Goal: Task Accomplishment & Management: Manage account settings

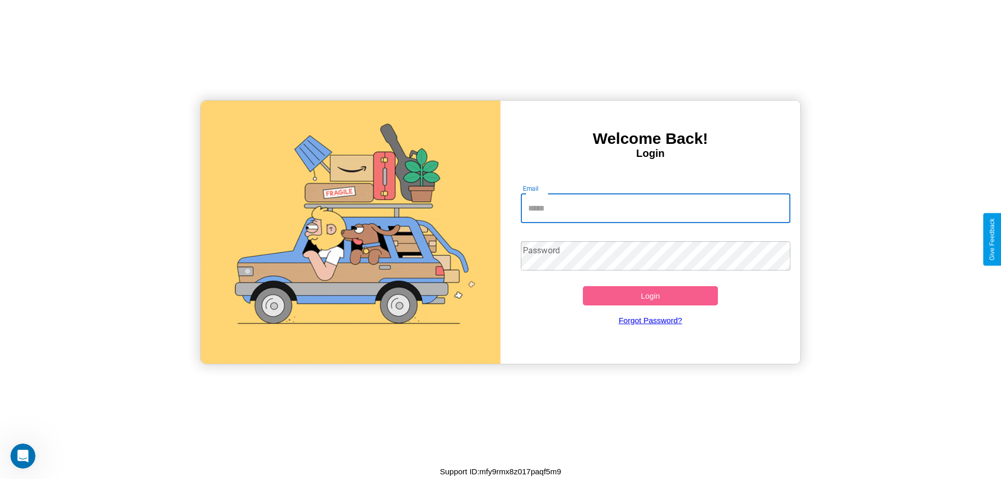
click at [656, 208] on input "Email" at bounding box center [656, 208] width 270 height 29
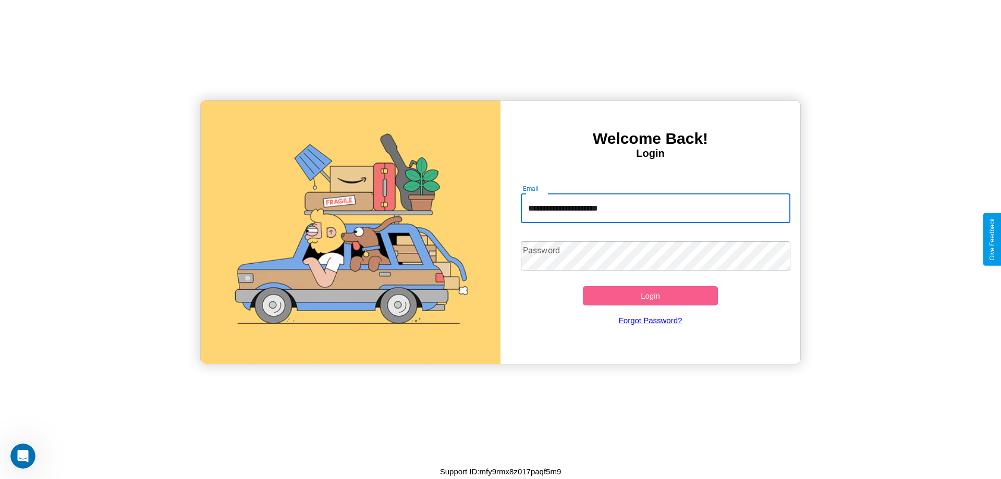
type input "**********"
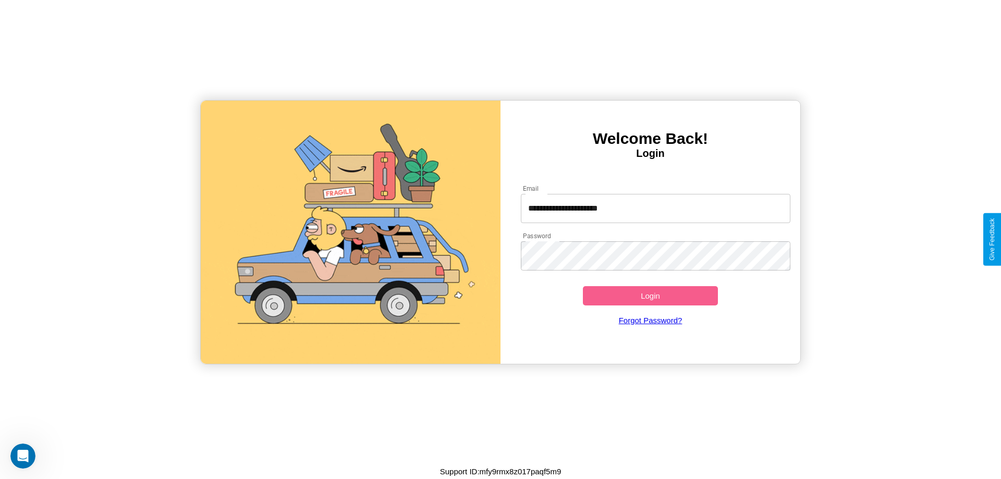
click at [650, 296] on button "Login" at bounding box center [650, 295] width 135 height 19
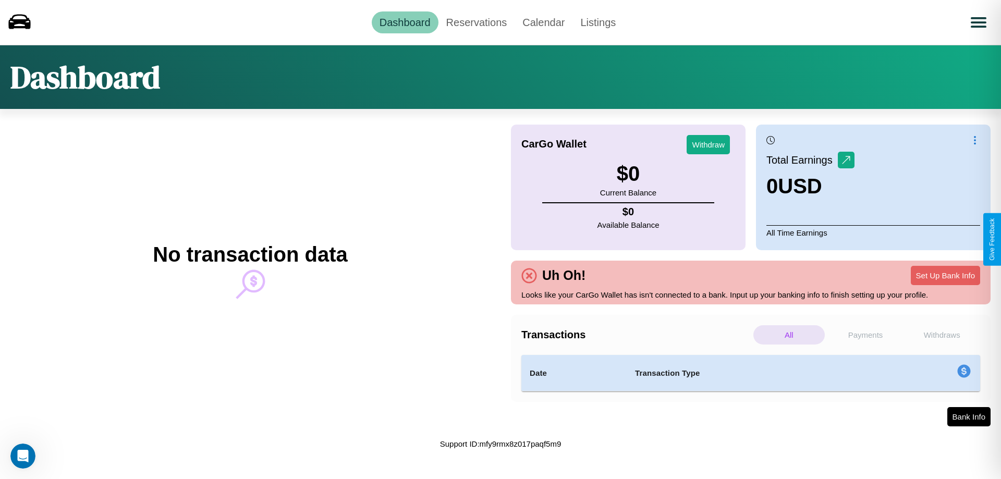
click at [942, 335] on p "Withdraws" at bounding box center [942, 334] width 71 height 19
click at [866, 335] on p "Payments" at bounding box center [865, 334] width 71 height 19
click at [942, 335] on p "Withdraws" at bounding box center [942, 334] width 71 height 19
click at [866, 335] on p "Payments" at bounding box center [865, 334] width 71 height 19
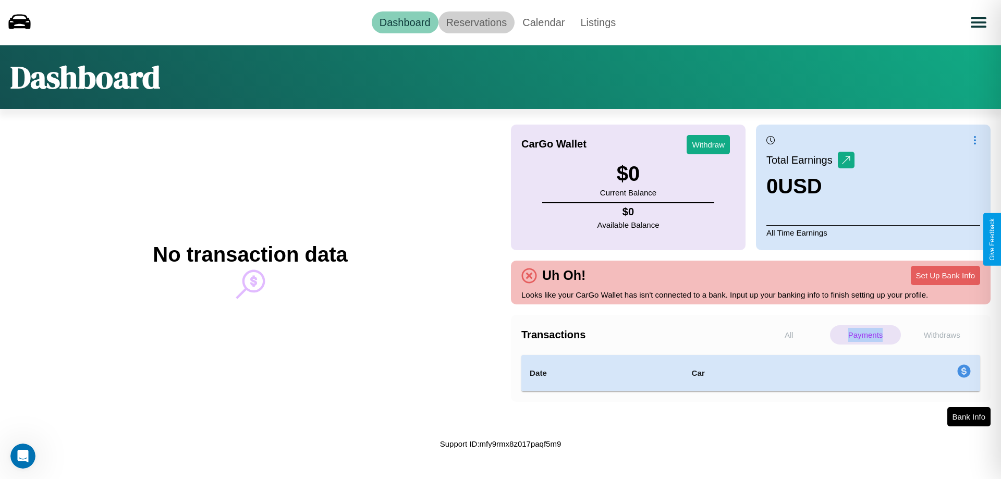
click at [476, 22] on link "Reservations" at bounding box center [477, 22] width 77 height 22
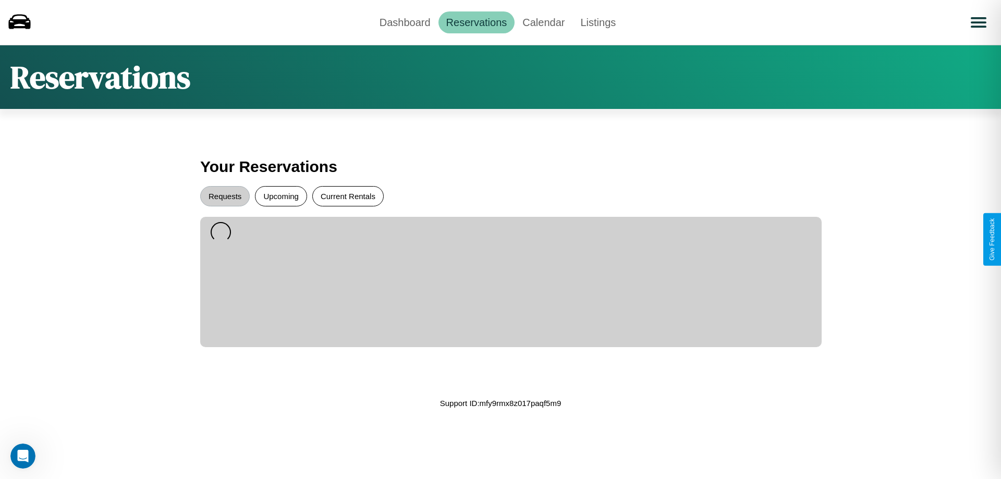
click at [348, 196] on button "Current Rentals" at bounding box center [347, 196] width 71 height 20
click at [225, 196] on button "Requests" at bounding box center [225, 196] width 50 height 20
click at [543, 22] on link "Calendar" at bounding box center [544, 22] width 58 height 22
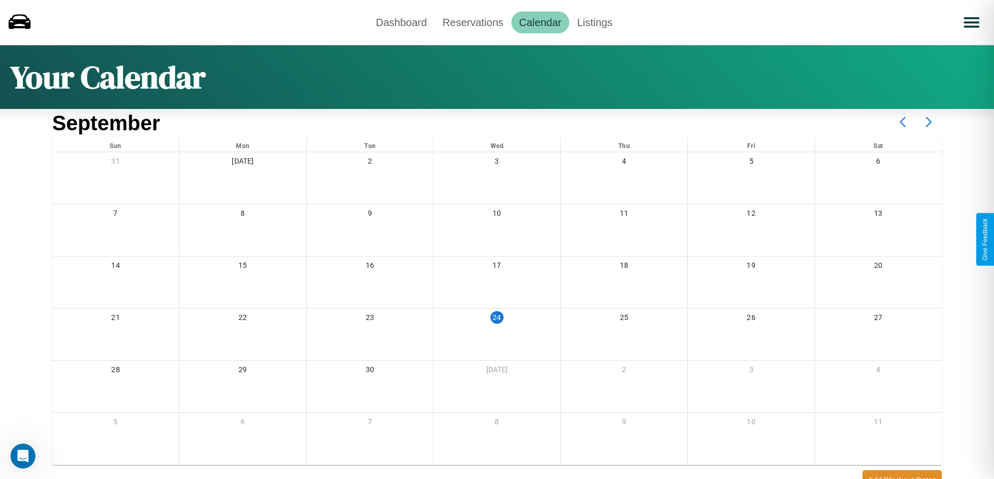
click at [928, 122] on icon at bounding box center [928, 122] width 26 height 26
